Goal: Task Accomplishment & Management: Use online tool/utility

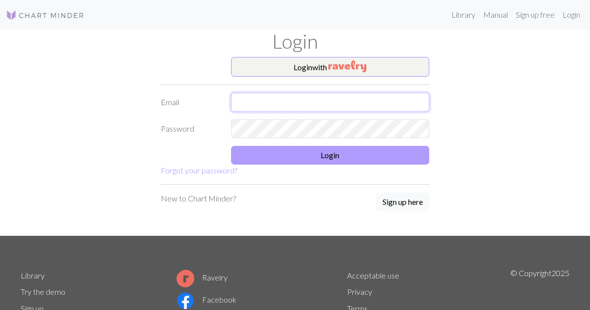
type input "[EMAIL_ADDRESS][DOMAIN_NAME]"
click at [295, 152] on button "Login" at bounding box center [330, 155] width 199 height 19
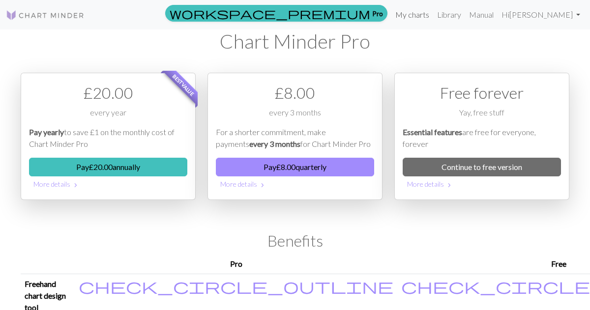
click at [415, 14] on link "My charts" at bounding box center [412, 15] width 42 height 20
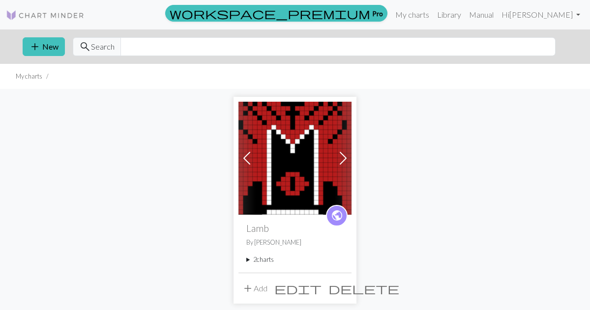
click at [260, 262] on summary "2 charts" at bounding box center [294, 259] width 97 height 9
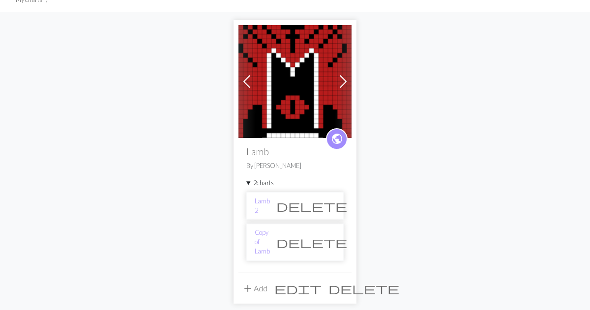
scroll to position [83, 0]
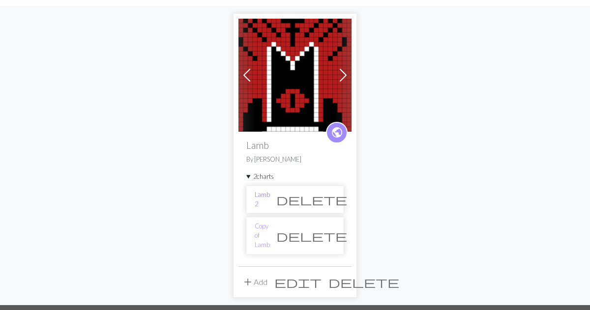
click at [268, 201] on link "Lamb 2" at bounding box center [262, 199] width 15 height 19
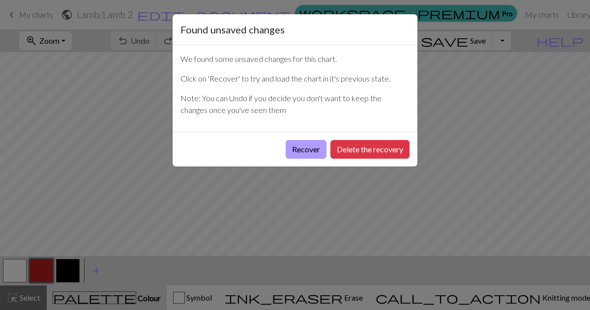
click at [294, 144] on button "Recover" at bounding box center [305, 149] width 41 height 19
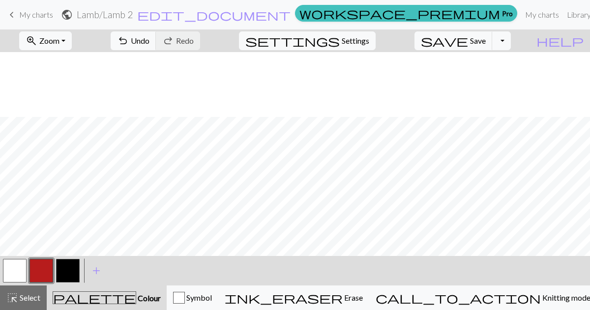
scroll to position [65, 0]
click at [59, 45] on span "Zoom" at bounding box center [49, 40] width 20 height 9
click at [77, 90] on button "Fit height" at bounding box center [59, 94] width 78 height 16
click at [485, 41] on span "Save" at bounding box center [478, 40] width 16 height 9
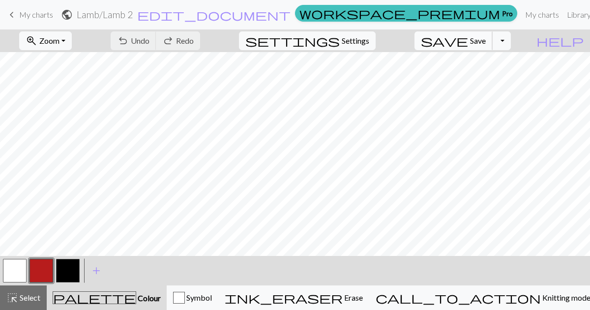
click at [492, 48] on button "save Save Save" at bounding box center [453, 40] width 78 height 19
click at [70, 268] on button "button" at bounding box center [68, 271] width 24 height 24
click at [43, 266] on button "button" at bounding box center [41, 271] width 24 height 24
click at [485, 45] on button "save Save Save" at bounding box center [453, 40] width 78 height 19
